Goal: Task Accomplishment & Management: Use online tool/utility

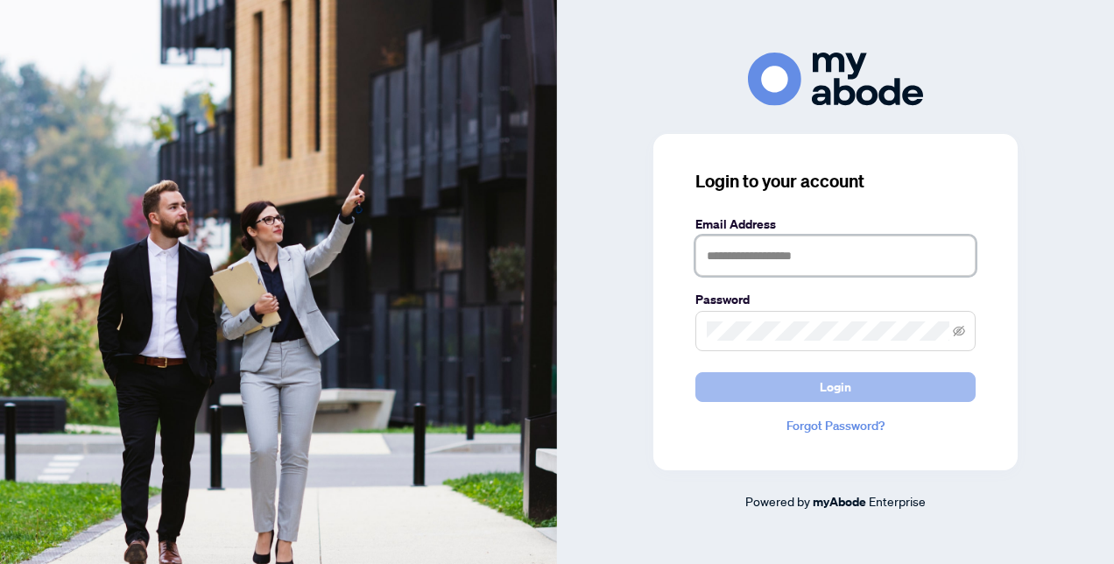
type input "**********"
click at [800, 385] on button "Login" at bounding box center [835, 387] width 280 height 30
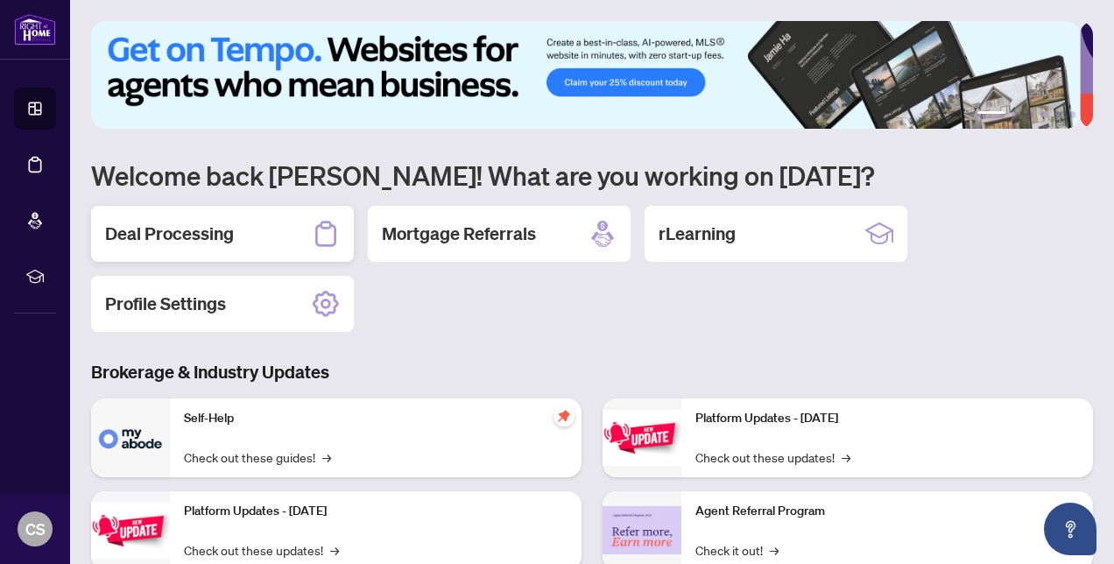
click at [212, 240] on h2 "Deal Processing" at bounding box center [169, 233] width 129 height 25
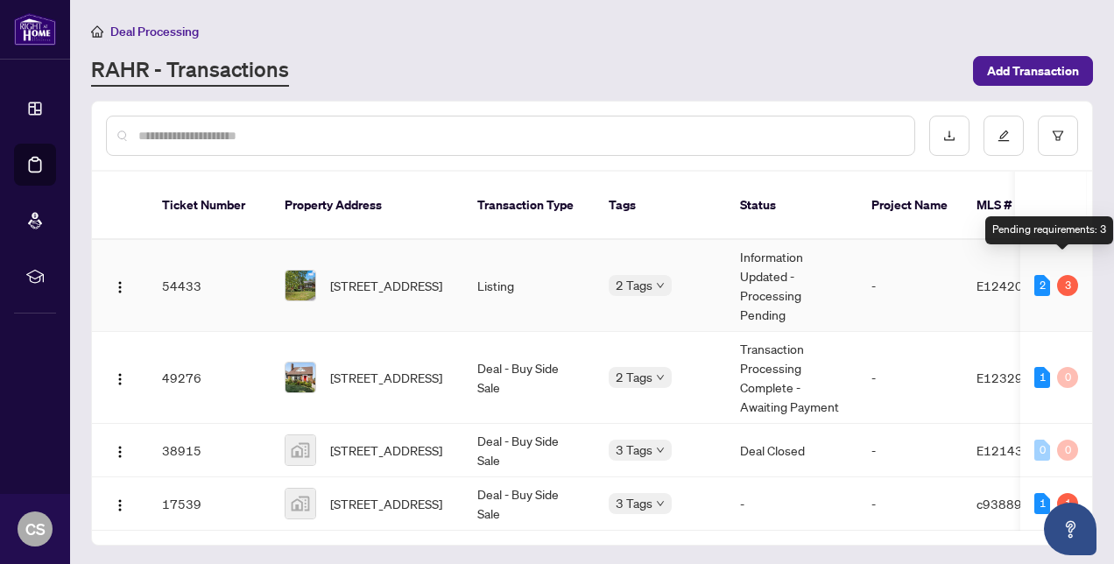
click at [1066, 275] on div "3" at bounding box center [1067, 285] width 21 height 21
click at [1059, 275] on div "3" at bounding box center [1067, 285] width 21 height 21
click at [1038, 275] on div "2" at bounding box center [1042, 285] width 16 height 21
click at [1065, 275] on div "3" at bounding box center [1067, 285] width 21 height 21
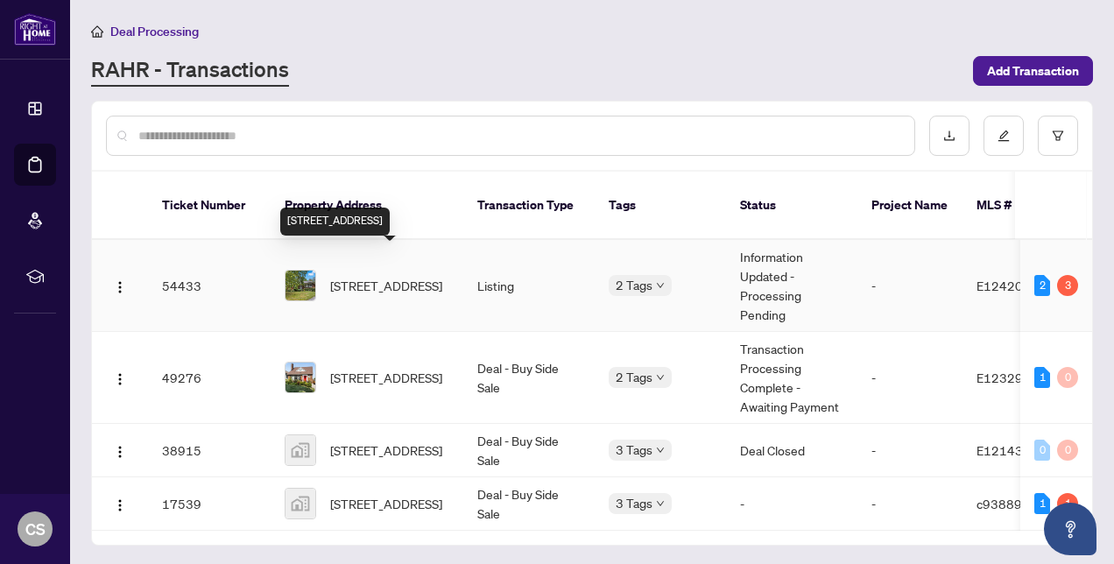
click at [378, 276] on span "81 Meadow Cres, Whitby, Ontario L1N 3J2, Canada" at bounding box center [386, 285] width 112 height 19
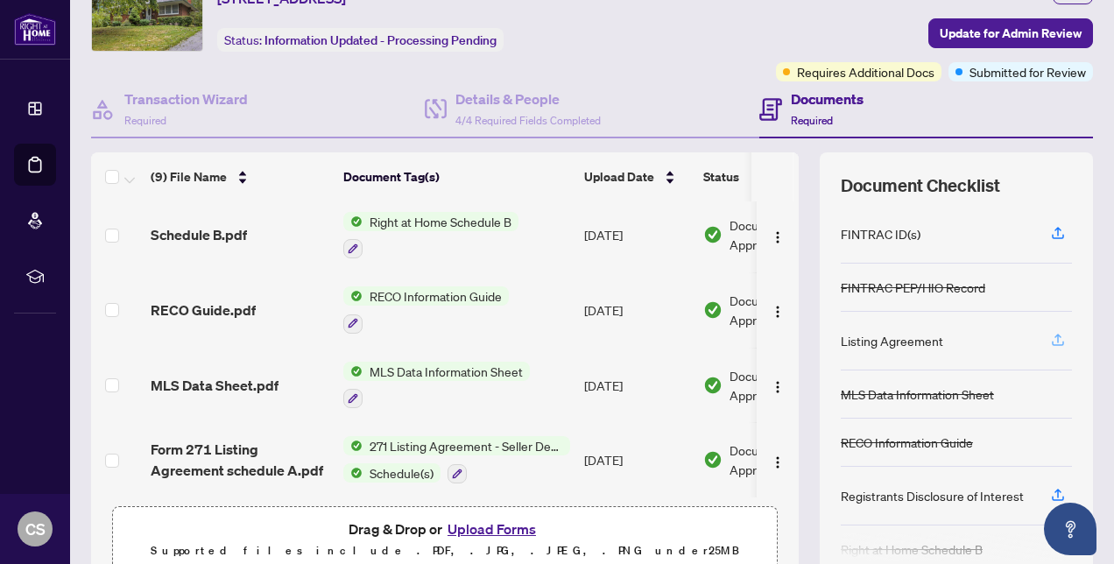
click at [1054, 334] on icon "button" at bounding box center [1057, 338] width 7 height 9
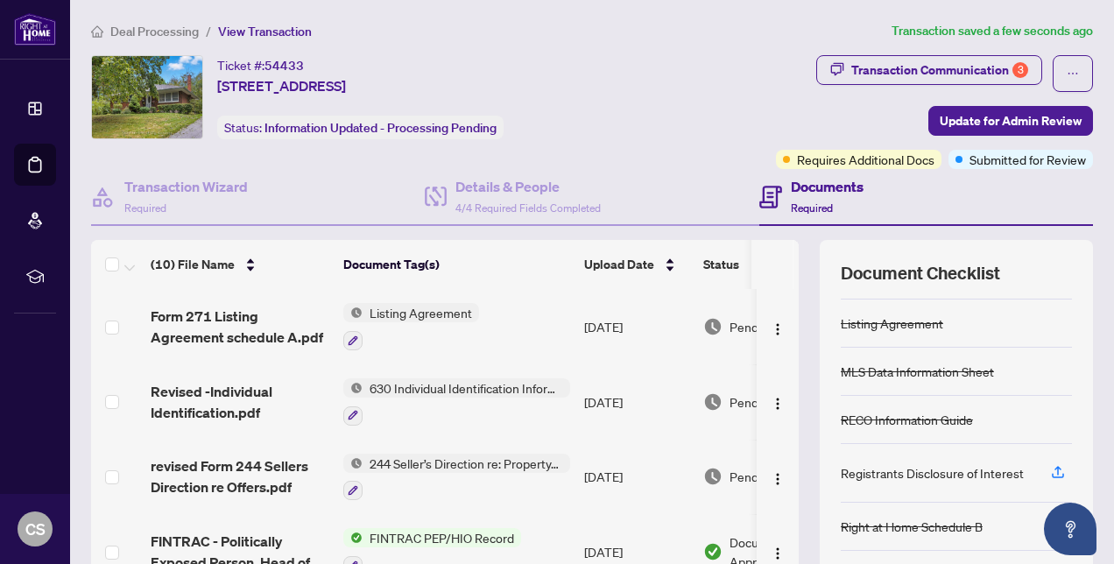
click at [410, 306] on span "Listing Agreement" at bounding box center [420, 312] width 116 height 19
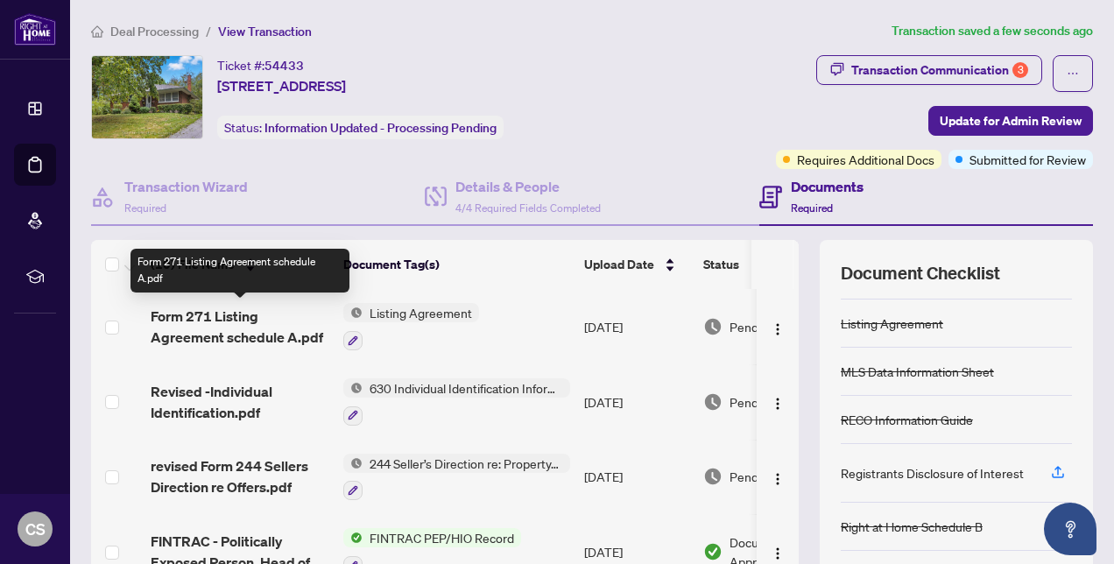
click at [263, 333] on span "Form 271 Listing Agreement schedule A.pdf" at bounding box center [240, 327] width 179 height 42
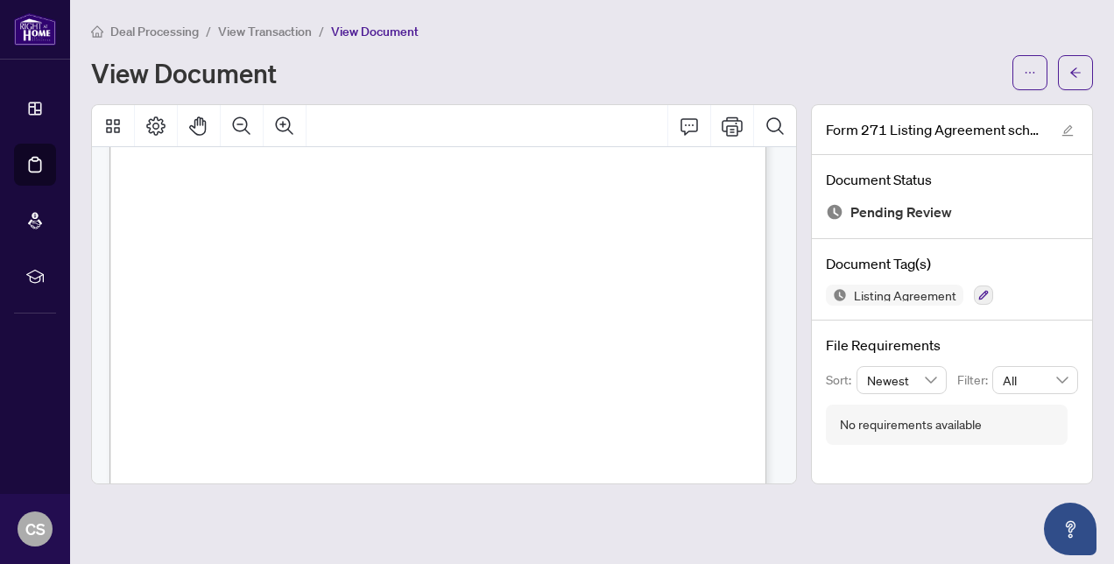
scroll to position [196, 0]
click at [950, 39] on div "Deal Processing / View Transaction / View Document" at bounding box center [592, 31] width 1002 height 20
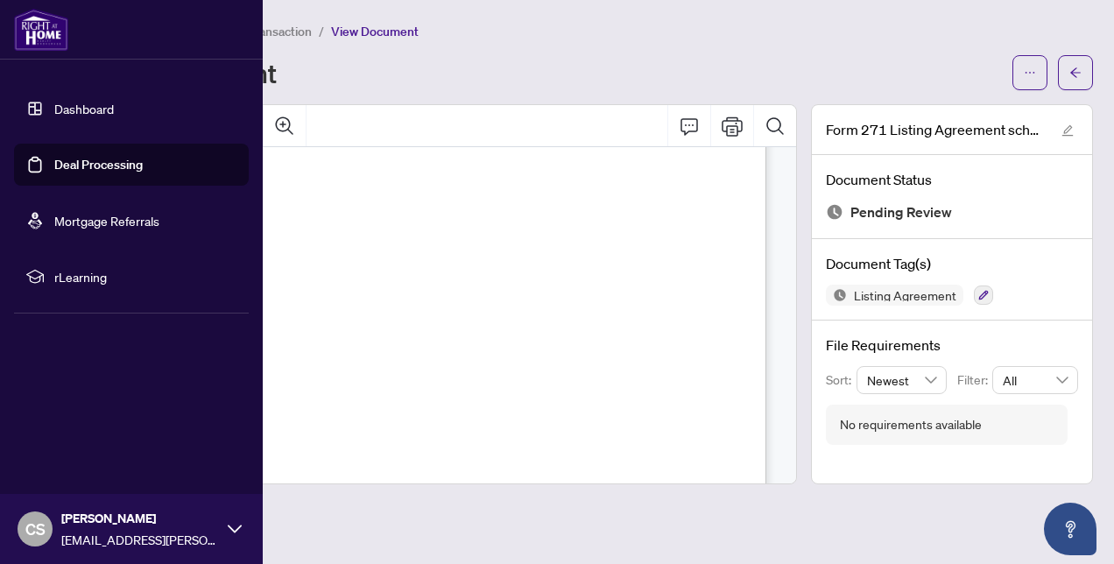
click at [54, 104] on link "Dashboard" at bounding box center [84, 109] width 60 height 16
